Goal: Transaction & Acquisition: Purchase product/service

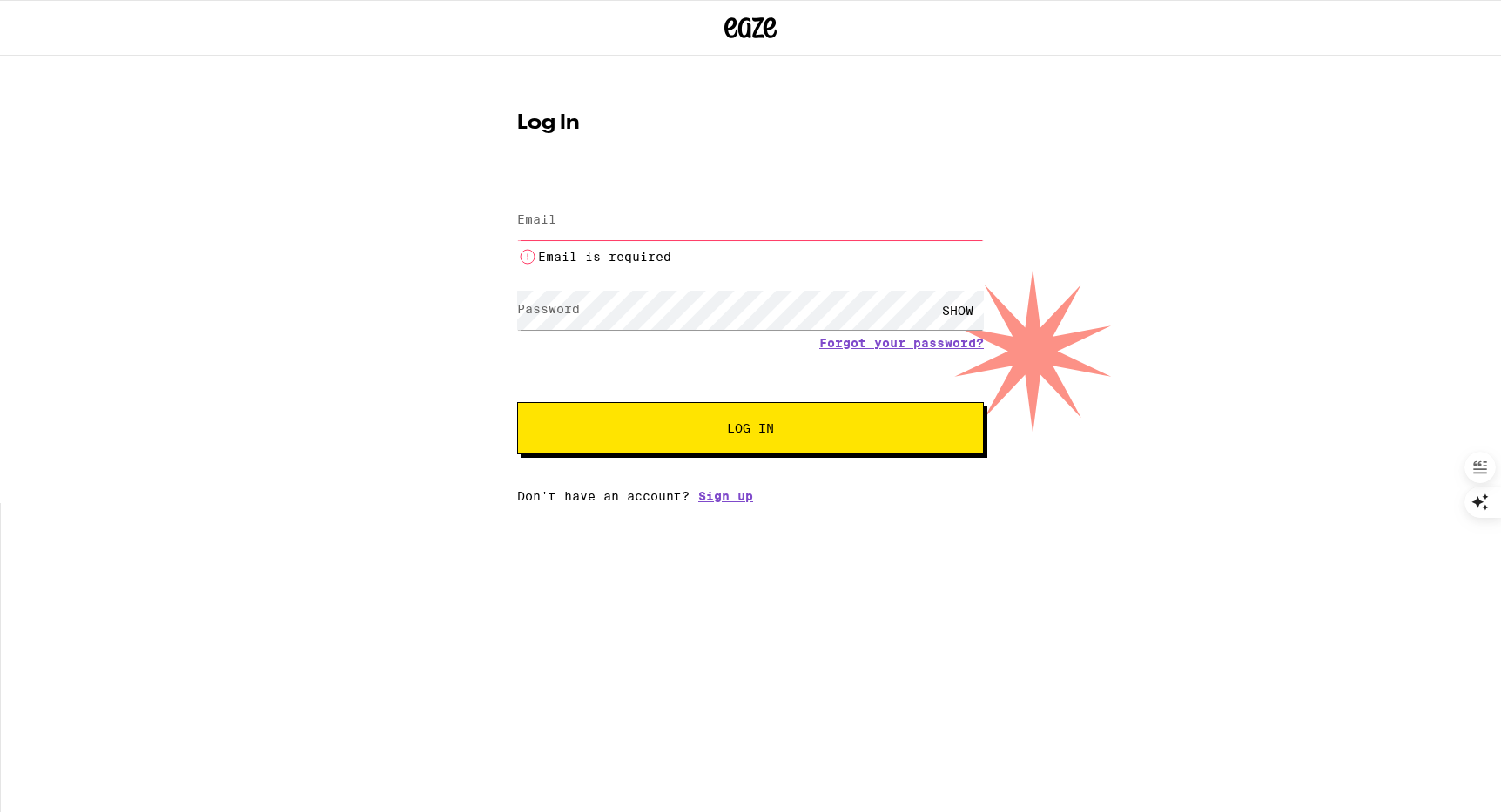
click at [692, 204] on input "Email" at bounding box center [750, 220] width 466 height 39
type input "[EMAIL_ADDRESS][DOMAIN_NAME]"
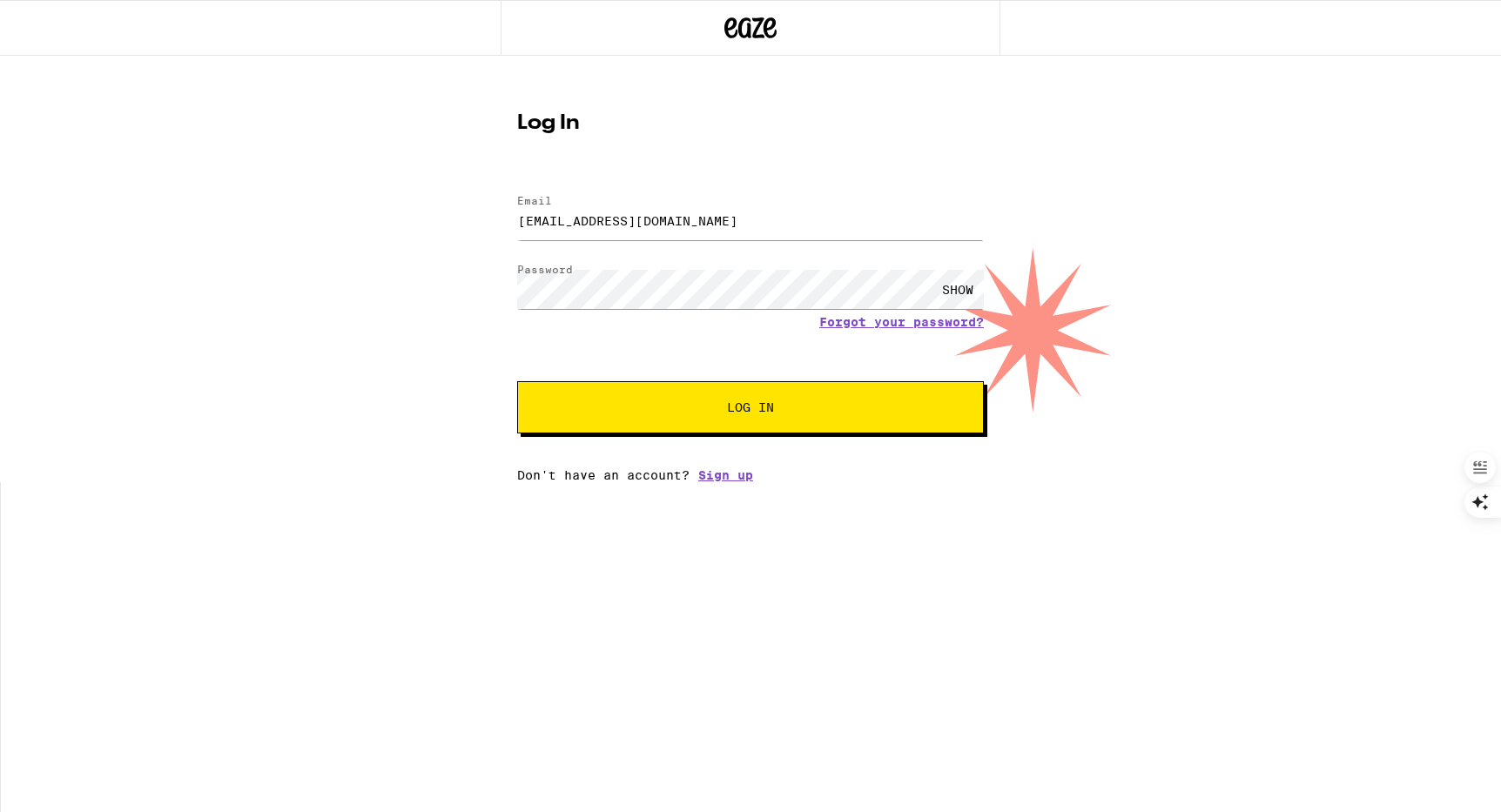
click at [734, 397] on button "Log In" at bounding box center [750, 407] width 466 height 53
